Goal: Task Accomplishment & Management: Manage account settings

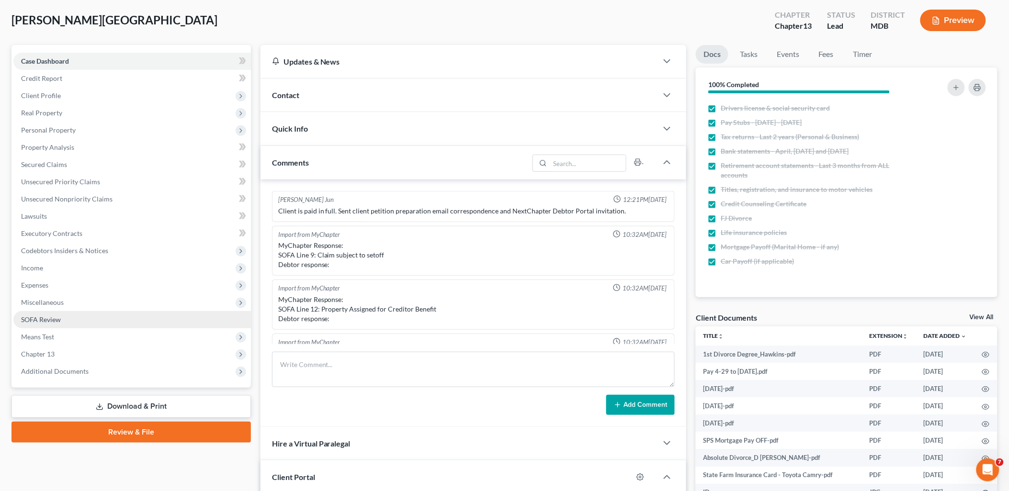
scroll to position [637, 0]
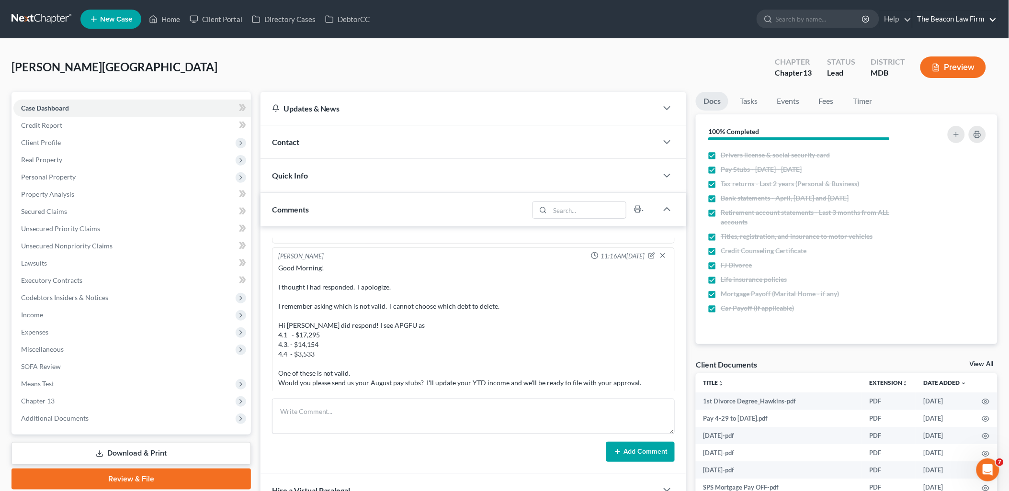
click at [960, 23] on link "The Beacon Law Firm" at bounding box center [955, 19] width 84 height 17
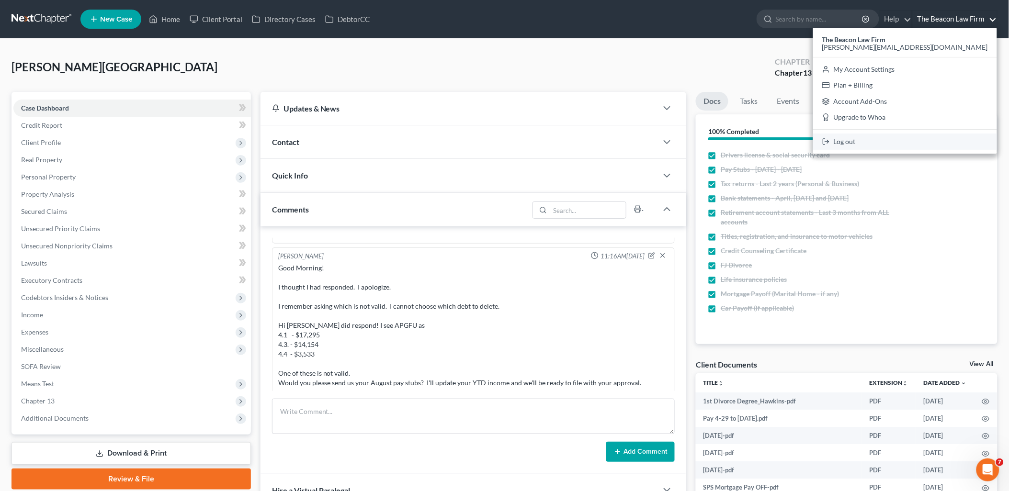
click at [938, 142] on link "Log out" at bounding box center [905, 142] width 184 height 16
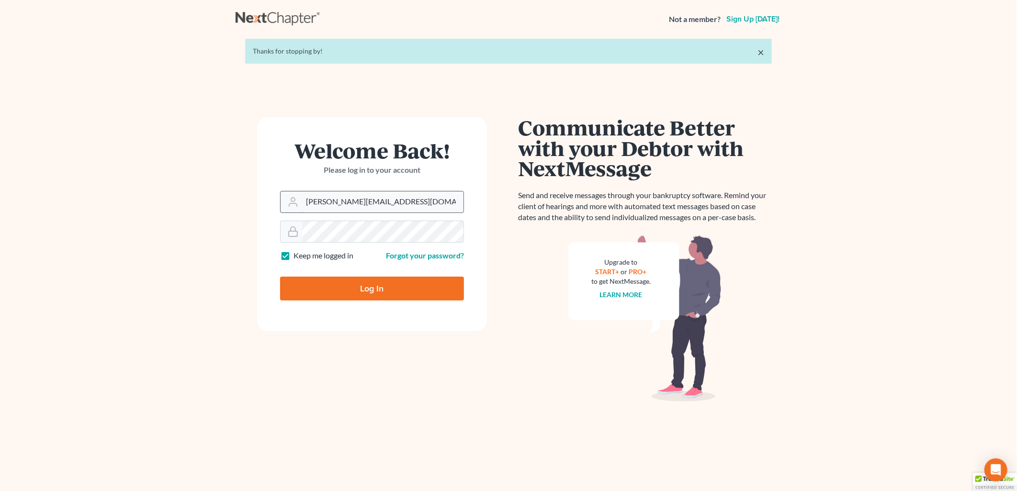
click at [406, 205] on input "[PERSON_NAME][EMAIL_ADDRESS][DOMAIN_NAME]" at bounding box center [382, 202] width 161 height 21
click at [396, 205] on input "[PERSON_NAME][EMAIL_ADDRESS][DOMAIN_NAME]" at bounding box center [382, 202] width 161 height 21
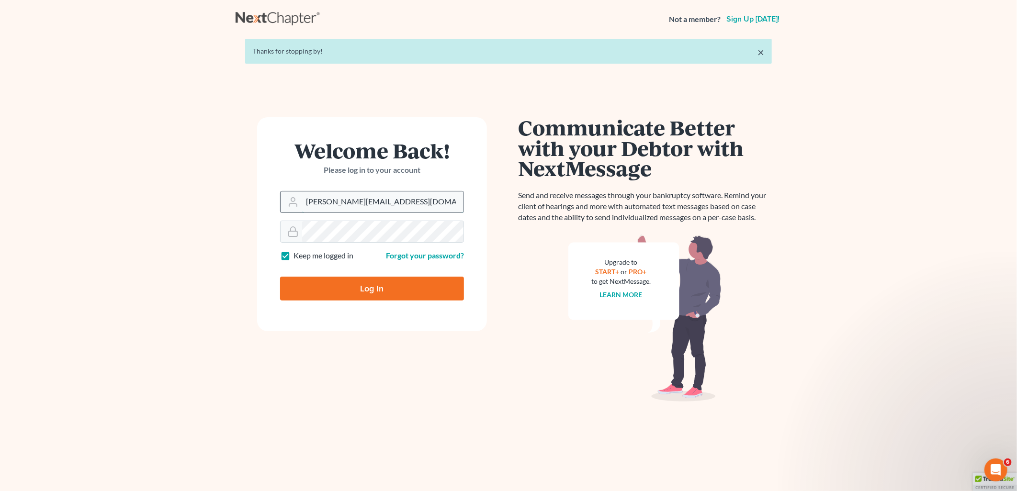
type input "tatajelaw@gmail.com"
click at [363, 294] on input "Log In" at bounding box center [372, 289] width 184 height 24
type input "Thinking..."
